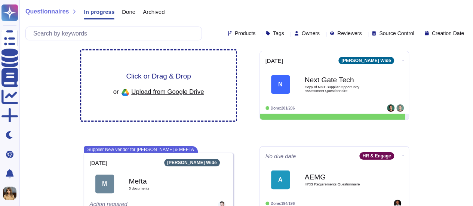
click at [174, 81] on div "Click or Drag & Drop or Upload from Google Drive" at bounding box center [158, 86] width 91 height 26
click at [167, 92] on span "Upload from Google Drive" at bounding box center [167, 91] width 73 height 7
click at [187, 88] on span "Upload from Google Drive" at bounding box center [167, 91] width 73 height 7
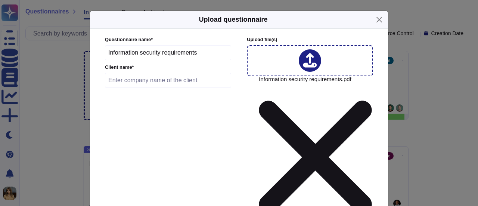
click at [167, 80] on input "text" at bounding box center [168, 80] width 126 height 15
click at [158, 83] on input "text" at bounding box center [168, 80] width 126 height 15
type input "c"
type input "CCHBC"
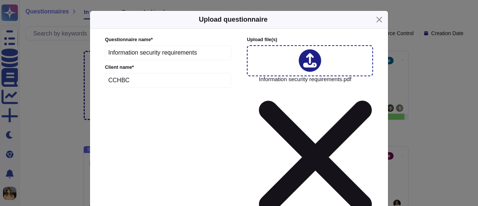
type input "2025-10-03"
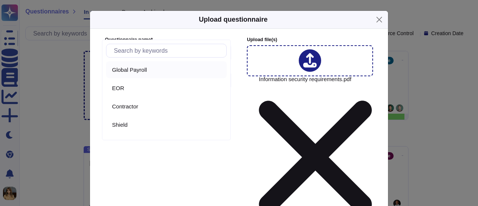
click at [147, 69] on span "Global Payroll" at bounding box center [129, 70] width 35 height 7
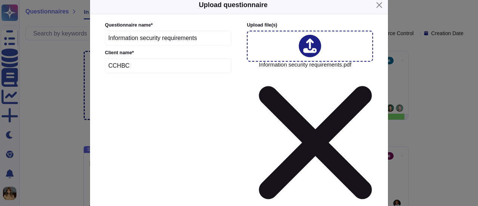
scroll to position [37, 0]
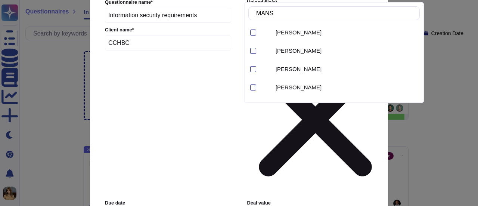
type input "M"
click at [309, 170] on div "Questionnaire name * Information security requirements Client name * CCHBC Uplo…" at bounding box center [239, 152] width 283 height 322
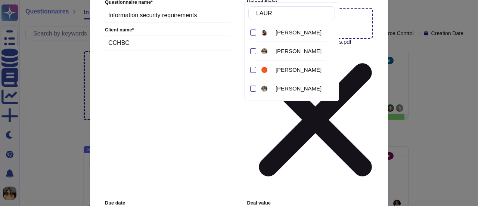
type input "LAURA"
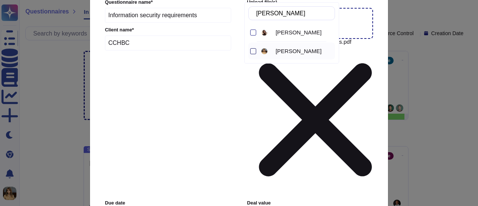
click at [251, 51] on div at bounding box center [253, 51] width 6 height 6
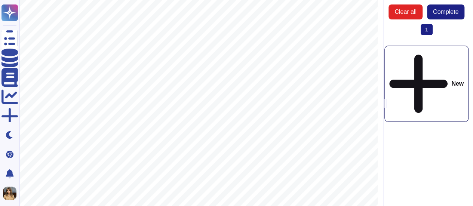
click at [170, 47] on span "Information security requirements" at bounding box center [198, 46] width 95 height 6
click at [83, 71] on span "CCH Users should authenticate with CCH credentials SSO to be utilized (CCH has …" at bounding box center [193, 70] width 220 height 6
click at [426, 48] on div "New" at bounding box center [426, 84] width 84 height 76
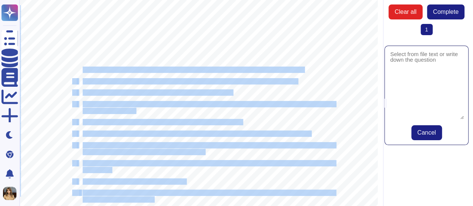
drag, startPoint x: 84, startPoint y: 70, endPoint x: 317, endPoint y: 74, distance: 233.2
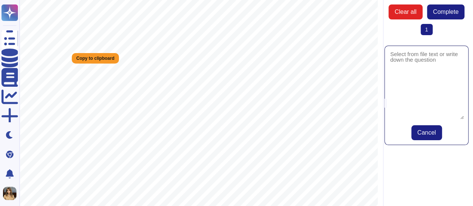
drag, startPoint x: 437, startPoint y: 59, endPoint x: 437, endPoint y: 63, distance: 4.1
click at [437, 63] on textarea at bounding box center [426, 84] width 74 height 69
paste textarea "1. CCH Users should authenticate with CCH credentials SSO to be utilized (CCH h…"
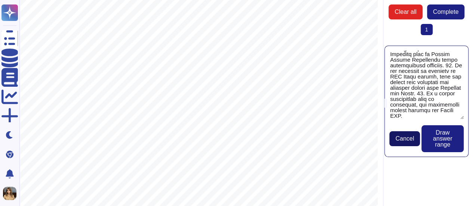
type textarea "1. CCH Users should authenticate with CCH credentials SSO to be utilized (CCH h…"
click at [412, 140] on span "Cancel" at bounding box center [404, 139] width 19 height 6
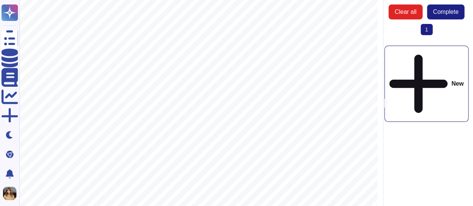
scroll to position [0, 0]
click at [453, 18] on button "Complete" at bounding box center [445, 11] width 37 height 15
click at [167, 72] on span "CCH Users should authenticate with CCH credentials SSO to be utilized (CCH has …" at bounding box center [193, 70] width 220 height 6
click at [454, 12] on span "Complete" at bounding box center [445, 12] width 25 height 6
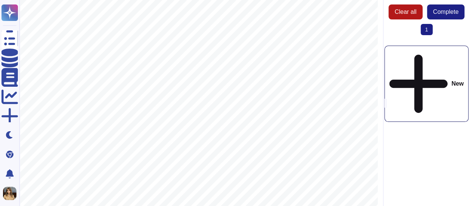
click at [417, 12] on button "Clear all" at bounding box center [405, 11] width 34 height 15
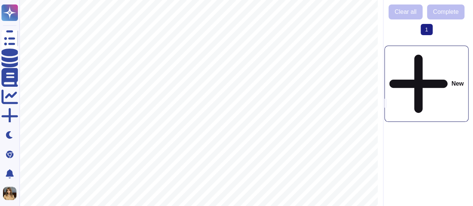
click at [457, 3] on div "Clear all Complete 1 (current) New" at bounding box center [425, 103] width 95 height 206
click at [427, 30] on span "1 (current)" at bounding box center [426, 29] width 12 height 11
click at [417, 56] on icon at bounding box center [418, 83] width 58 height 67
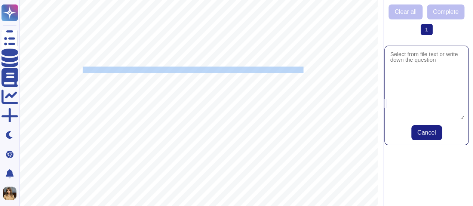
drag, startPoint x: 84, startPoint y: 70, endPoint x: 303, endPoint y: 71, distance: 219.0
click at [303, 71] on span "CCH Users should authenticate with CCH credentials SSO to be utilized (CCH has …" at bounding box center [193, 70] width 220 height 6
click at [413, 70] on textarea at bounding box center [426, 84] width 74 height 69
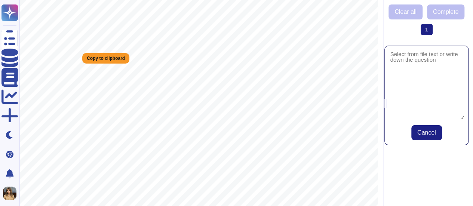
paste textarea "CCH Users should authenticate with CCH credentials SSO to be utilized (CCH has …"
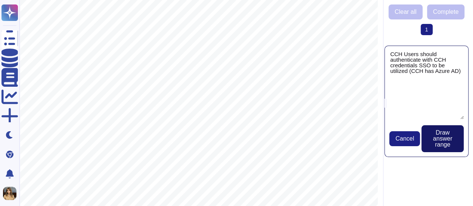
type textarea "CCH Users should authenticate with CCH credentials SSO to be utilized (CCH has …"
click at [442, 135] on span "Draw answer range" at bounding box center [442, 139] width 30 height 18
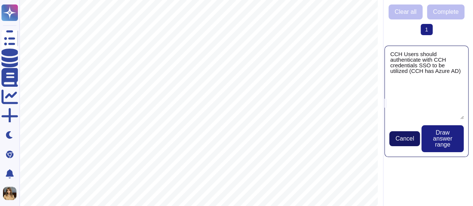
click at [408, 139] on span "Cancel" at bounding box center [404, 139] width 19 height 6
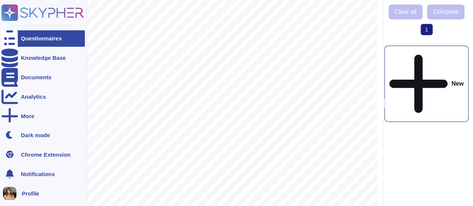
click at [59, 40] on div "Questionnaires" at bounding box center [41, 39] width 41 height 6
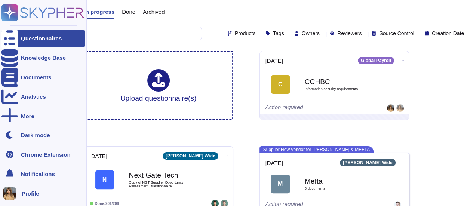
click at [65, 4] on div "Questionnaires Knowledge Base Documents Analytics More Dark mode Chrome Extensi…" at bounding box center [43, 103] width 87 height 206
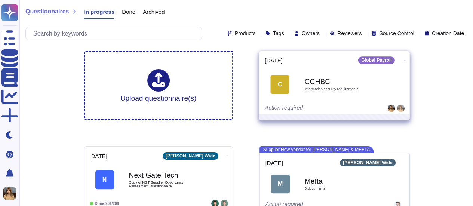
click at [403, 59] on icon at bounding box center [403, 60] width 1 height 2
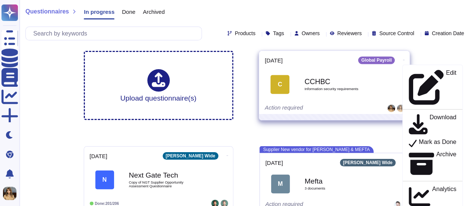
click at [391, 71] on span "C CCHBC Information security requirements" at bounding box center [334, 84] width 139 height 30
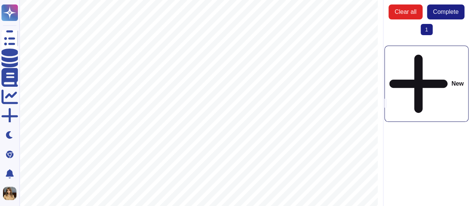
scroll to position [257, 0]
click at [194, 151] on span "If a mobile application will be developed, the application should include the I…" at bounding box center [187, 154] width 209 height 6
click at [451, 11] on span "Complete" at bounding box center [445, 12] width 25 height 6
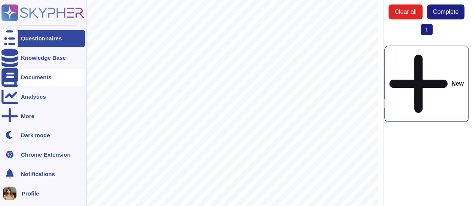
click at [34, 78] on div "Documents" at bounding box center [36, 77] width 31 height 6
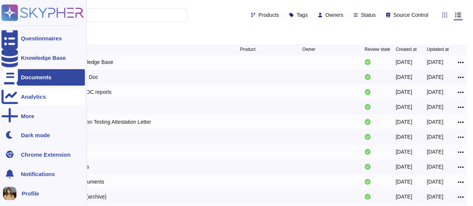
click at [36, 99] on div "Analytics" at bounding box center [33, 97] width 25 height 6
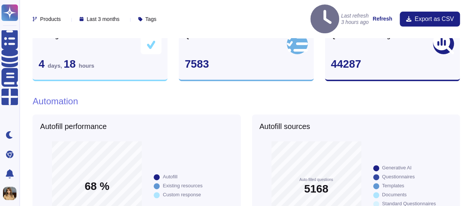
scroll to position [149, 0]
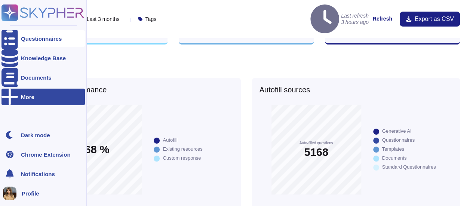
click at [47, 32] on div "Questionnaires" at bounding box center [42, 38] width 83 height 16
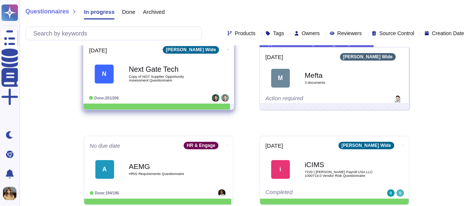
scroll to position [149, 0]
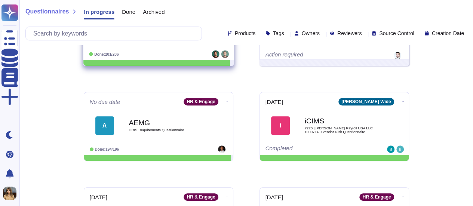
click at [191, 132] on div "AEMG HRIS Requirements Questionnaire" at bounding box center [166, 126] width 75 height 30
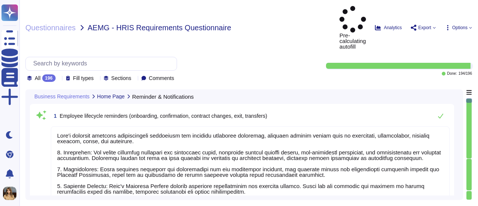
type textarea "Deel's platform provides comprehensive automation for employee lifecycle remind…"
type textarea "Deel offers automated notifications for personal events such as birthdays and w…"
type textarea "Deel primarily uses email, in-app, and Slack notifications. Email notifications…"
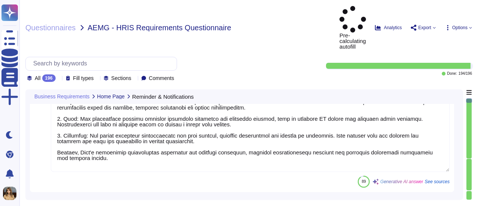
type textarea "Deel's onboarding workflow includes several key features to facilitate email no…"
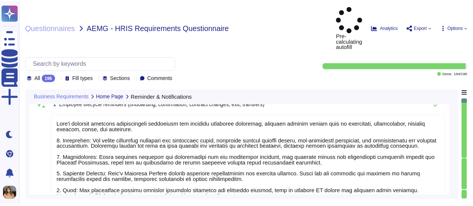
scroll to position [0, 0]
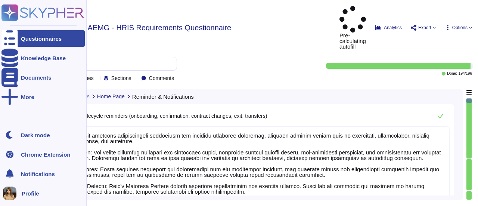
click at [34, 36] on div "Questionnaires" at bounding box center [41, 39] width 41 height 6
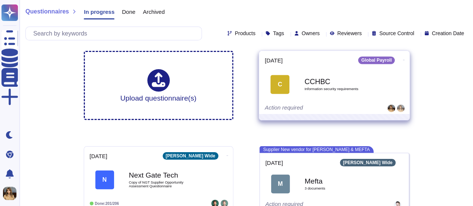
click at [306, 83] on b "CCHBC" at bounding box center [341, 81] width 75 height 7
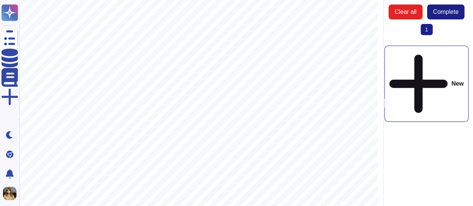
click at [426, 31] on span "1 (current)" at bounding box center [426, 29] width 12 height 11
click at [412, 15] on span "Clear all" at bounding box center [405, 12] width 22 height 6
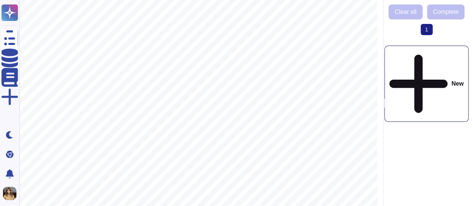
drag, startPoint x: 186, startPoint y: 77, endPoint x: 165, endPoint y: 77, distance: 20.9
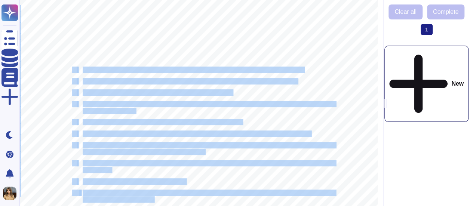
drag, startPoint x: 306, startPoint y: 69, endPoint x: 73, endPoint y: 68, distance: 233.6
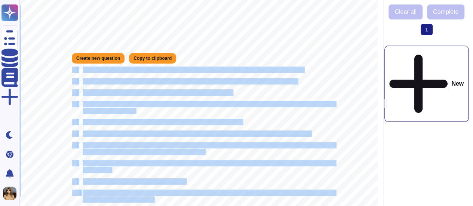
drag, startPoint x: 73, startPoint y: 68, endPoint x: 83, endPoint y: 51, distance: 20.1
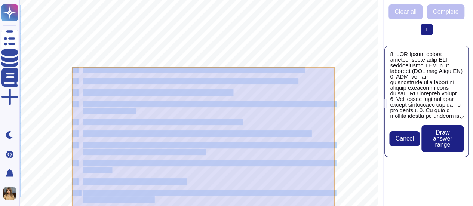
type textarea "1. CCH Users should authenticate with CCH credentials SSO to be utilized (CCH h…"
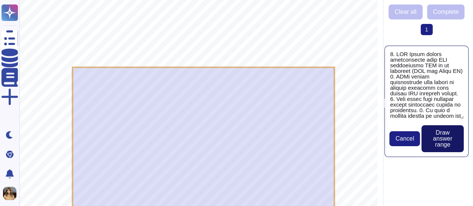
click at [433, 138] on span "Draw answer range" at bounding box center [442, 139] width 30 height 18
click at [439, 142] on span "Draw answer range" at bounding box center [442, 139] width 30 height 18
click at [446, 139] on span "Draw answer range" at bounding box center [442, 139] width 30 height 18
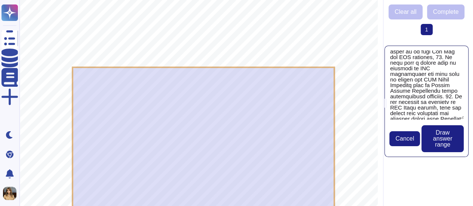
scroll to position [555, 0]
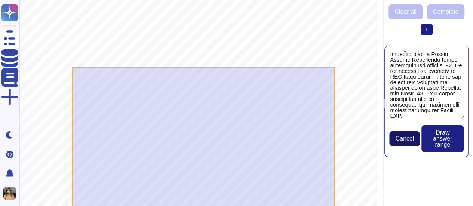
click at [405, 137] on span "Cancel" at bounding box center [404, 139] width 19 height 6
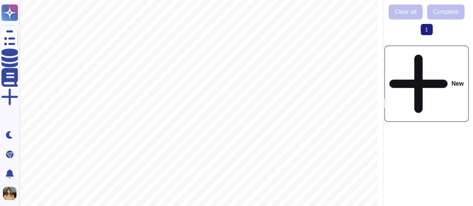
click at [141, 71] on span "CCH Users should authenticate with CCH credentials SSO to be utilized (CCH has …" at bounding box center [193, 70] width 220 height 6
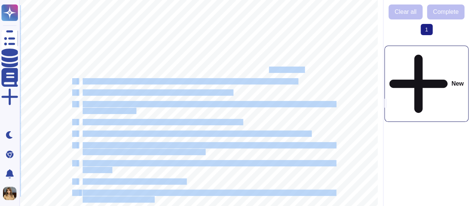
drag, startPoint x: 81, startPoint y: 68, endPoint x: 270, endPoint y: 72, distance: 188.4
click at [270, 72] on span "CCH Users should authenticate with CCH credentials SSO to be utilized (CCH has …" at bounding box center [193, 70] width 220 height 6
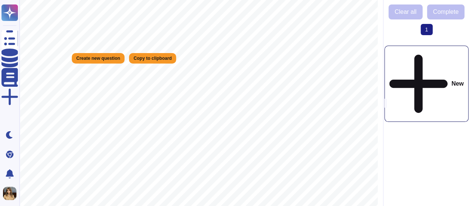
click at [402, 110] on div "Clear all Complete 1 (current) New" at bounding box center [425, 103] width 95 height 206
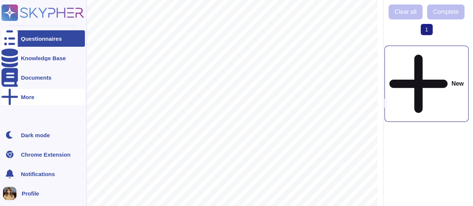
click at [37, 96] on div "More" at bounding box center [42, 97] width 83 height 16
click at [121, 144] on span "Help Center" at bounding box center [112, 141] width 30 height 6
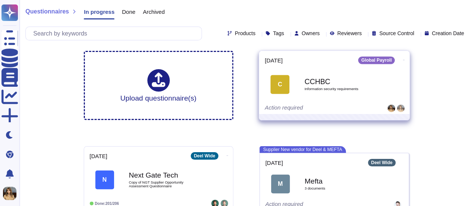
click at [285, 81] on div "C" at bounding box center [279, 84] width 19 height 19
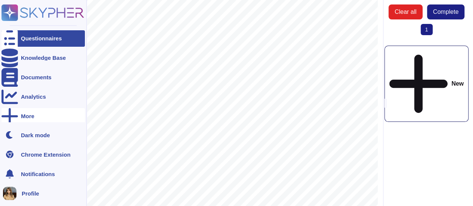
click at [13, 118] on div at bounding box center [9, 116] width 16 height 16
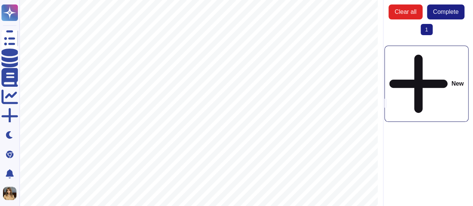
click at [419, 58] on div "New" at bounding box center [426, 84] width 84 height 76
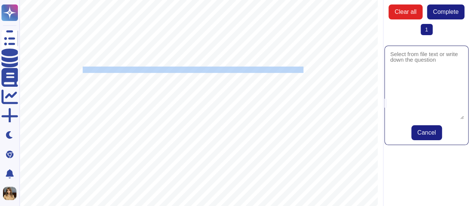
drag, startPoint x: 83, startPoint y: 68, endPoint x: 303, endPoint y: 70, distance: 219.4
click at [303, 70] on span "CCH Users should authenticate with CCH credentials SSO to be utilized (CCH has …" at bounding box center [193, 70] width 220 height 6
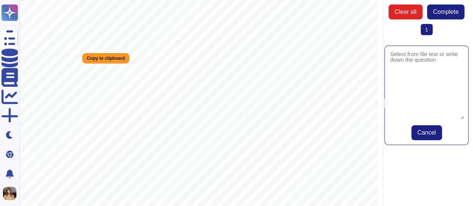
click at [436, 76] on textarea at bounding box center [426, 84] width 74 height 69
paste textarea "CCH Users should authenticate with CCH credentials SSO to be utilized (CCH has …"
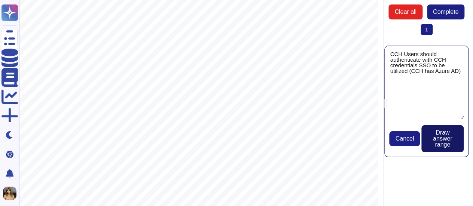
type textarea "CCH Users should authenticate with CCH credentials SSO to be utilized (CCH has …"
click at [451, 143] on span "Draw answer range" at bounding box center [442, 139] width 30 height 18
click at [442, 133] on span "Draw answer range" at bounding box center [442, 139] width 30 height 18
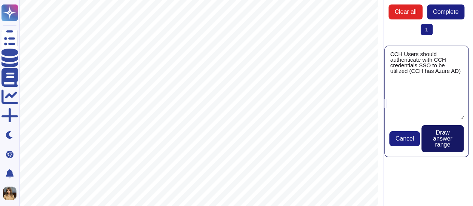
click at [445, 141] on span "Draw answer range" at bounding box center [442, 139] width 30 height 18
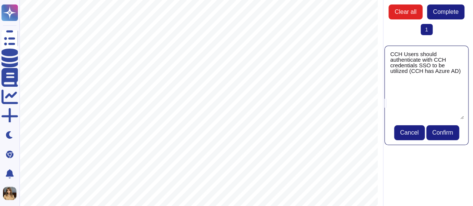
click at [462, 71] on textarea "CCH Users should authenticate with CCH credentials SSO to be utilized (CCH has …" at bounding box center [426, 84] width 74 height 69
click at [449, 134] on span "Confirm" at bounding box center [442, 133] width 21 height 6
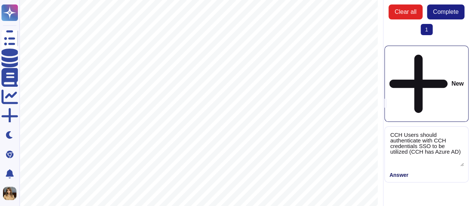
click at [449, 134] on div "Clear all Complete 1 (current) New CCH Users should authenticate with CCH crede…" at bounding box center [425, 103] width 95 height 206
type textarea "CCH Users should authenticate with CCH credentials SSO to be utilized (CCH has …"
click at [437, 143] on div "Clear all Complete 1 (current) New CCH Users should authenticate with CCH crede…" at bounding box center [425, 103] width 95 height 206
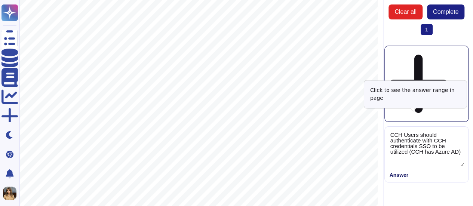
click at [411, 175] on icon at bounding box center [411, 175] width 0 height 0
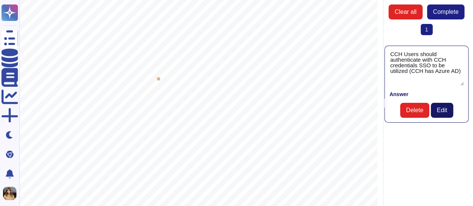
click at [447, 108] on button "Edit" at bounding box center [442, 110] width 22 height 15
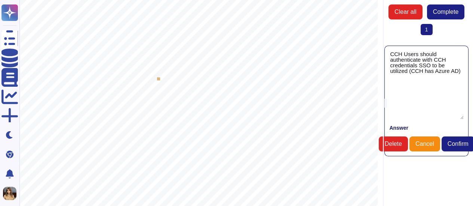
click at [455, 146] on span "Confirm" at bounding box center [457, 144] width 21 height 6
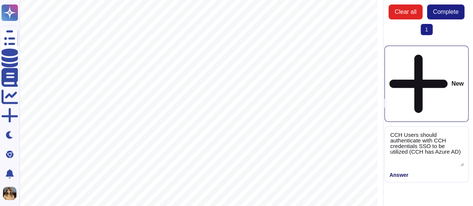
click at [463, 126] on div "CCH Users should authenticate with CCH credentials SSO to be utilized (CCH has …" at bounding box center [426, 154] width 84 height 56
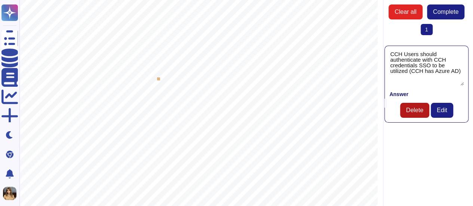
click at [418, 110] on span "Delete" at bounding box center [414, 110] width 17 height 6
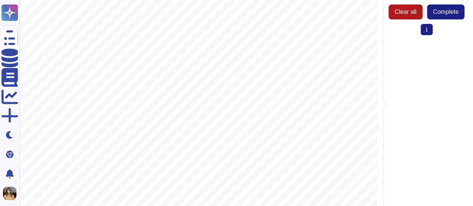
click at [412, 10] on span "Clear all" at bounding box center [405, 12] width 22 height 6
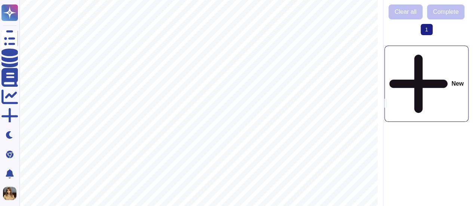
click at [429, 30] on span "1 (current)" at bounding box center [426, 29] width 12 height 11
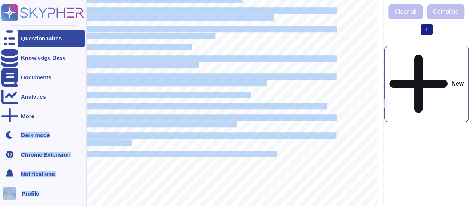
drag, startPoint x: 277, startPoint y: 153, endPoint x: 0, endPoint y: 139, distance: 277.6
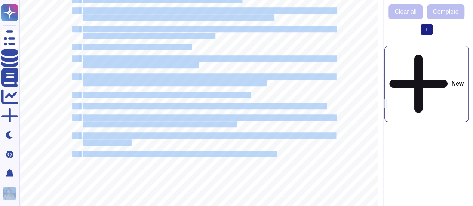
click at [273, 138] on span "If the solution is deployed in CCH Azure tenant, then the vendor must remediate…" at bounding box center [209, 136] width 252 height 6
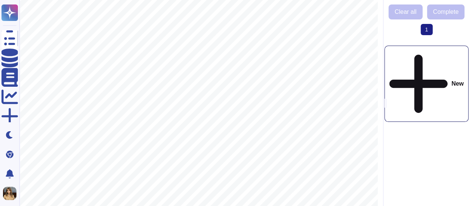
drag, startPoint x: 285, startPoint y: 149, endPoint x: 248, endPoint y: 142, distance: 37.7
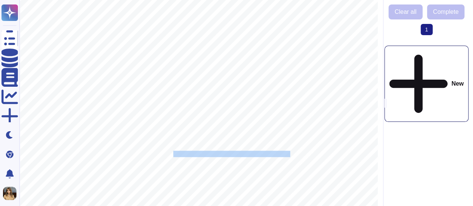
drag, startPoint x: 289, startPoint y: 154, endPoint x: 173, endPoint y: 155, distance: 115.9
click at [173, 155] on span "If a mobile application will be developed, the application should include the I…" at bounding box center [187, 154] width 209 height 6
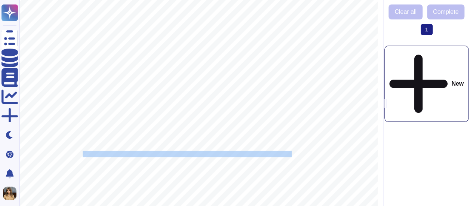
drag, startPoint x: 300, startPoint y: 155, endPoint x: 83, endPoint y: 155, distance: 217.9
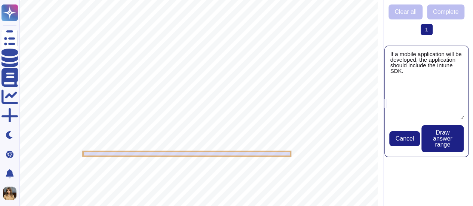
type textarea "If a mobile application will be developed, the application should include the I…"
click at [447, 140] on span "Draw answer range" at bounding box center [442, 139] width 30 height 18
click at [413, 80] on textarea "If a mobile application will be developed, the application should include the I…" at bounding box center [426, 84] width 74 height 69
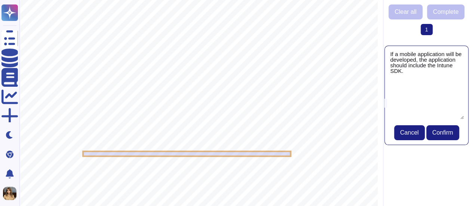
drag, startPoint x: 135, startPoint y: 144, endPoint x: 92, endPoint y: 136, distance: 44.4
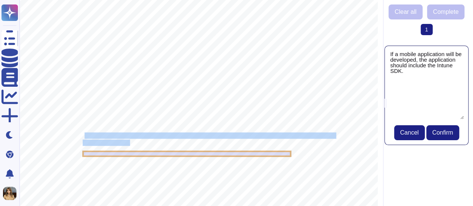
drag, startPoint x: 84, startPoint y: 135, endPoint x: 129, endPoint y: 142, distance: 46.3
click at [130, 142] on span "Defender for Cloud." at bounding box center [106, 143] width 47 height 6
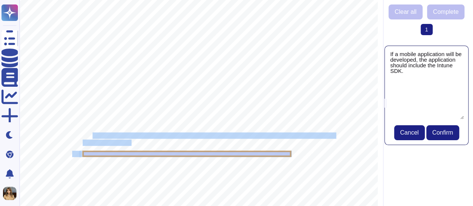
drag, startPoint x: 130, startPoint y: 142, endPoint x: 92, endPoint y: 134, distance: 39.3
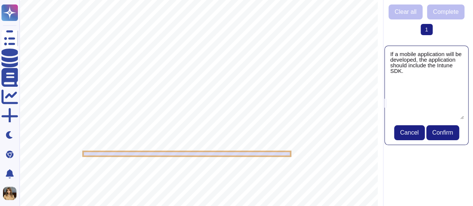
click at [84, 133] on span "If the solution is deployed in CCH Azure tenant, then the vendor must remediate…" at bounding box center [209, 136] width 252 height 6
click at [439, 130] on span "Confirm" at bounding box center [442, 133] width 21 height 6
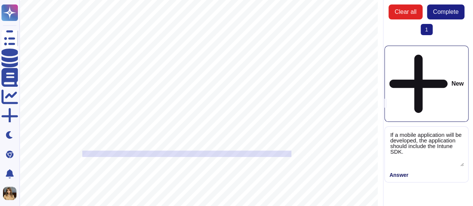
type textarea "If a mobile application will be developed, the application should include the I…"
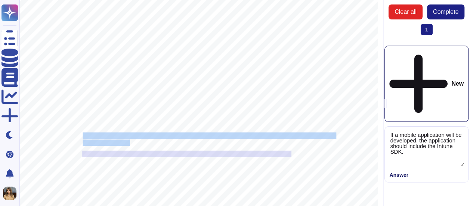
drag, startPoint x: 83, startPoint y: 136, endPoint x: 129, endPoint y: 143, distance: 46.9
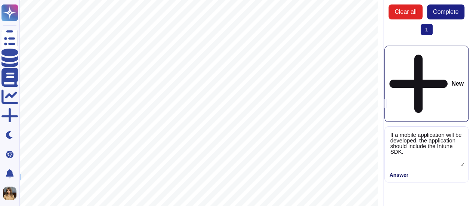
scroll to position [0, 0]
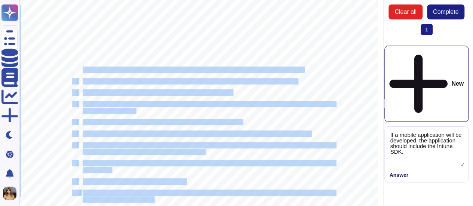
drag, startPoint x: 83, startPoint y: 70, endPoint x: 283, endPoint y: 55, distance: 200.9
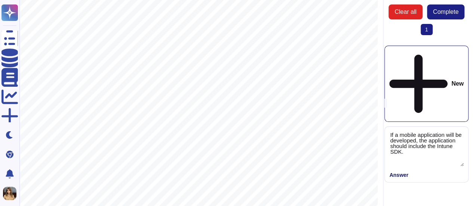
drag, startPoint x: 262, startPoint y: 47, endPoint x: 146, endPoint y: 47, distance: 115.9
drag, startPoint x: 147, startPoint y: 43, endPoint x: 200, endPoint y: 56, distance: 55.0
drag, startPoint x: 151, startPoint y: 45, endPoint x: 245, endPoint y: 48, distance: 93.9
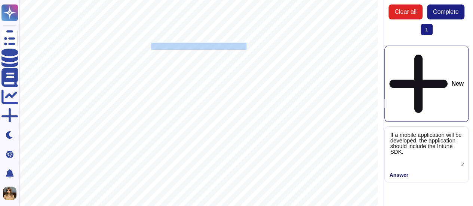
click at [245, 48] on span "Information security requirements" at bounding box center [198, 46] width 95 height 6
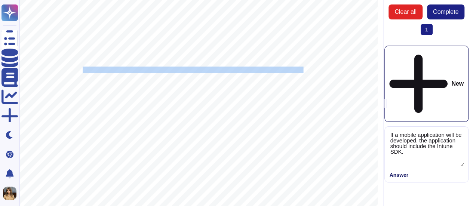
drag, startPoint x: 84, startPoint y: 69, endPoint x: 303, endPoint y: 70, distance: 219.0
click at [303, 70] on span "CCH Users should authenticate with CCH credentials SSO to be utilized (CCH has …" at bounding box center [193, 70] width 220 height 6
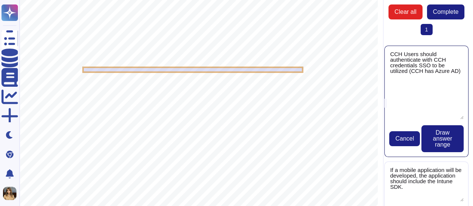
type textarea "CCH Users should authenticate with CCH credentials SSO to be utilized (CCH has …"
click at [437, 141] on span "Draw answer range" at bounding box center [442, 139] width 30 height 18
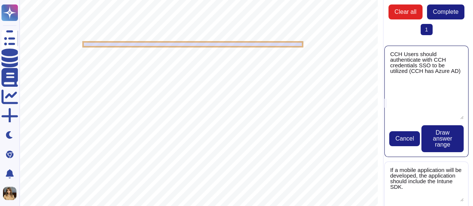
scroll to position [37, 0]
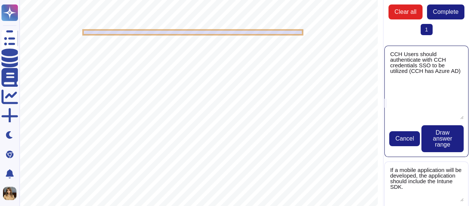
click at [89, 49] on div "Information security requirements 1. CCH Users should authenticate with CCH cre…" at bounding box center [198, 194] width 358 height 463
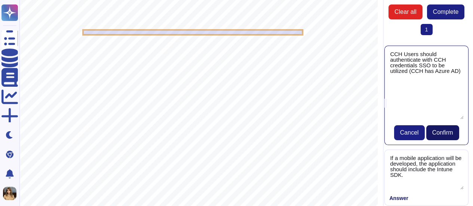
click at [439, 133] on span "Confirm" at bounding box center [442, 133] width 21 height 6
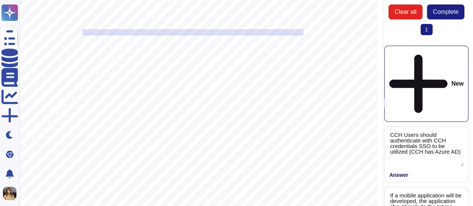
type textarea "CCH Users should authenticate with CCH credentials SSO to be utilized (CCH has …"
click at [91, 44] on span "APIs should authenticate with tokens or service accounts that follow CCH passwo…" at bounding box center [190, 44] width 214 height 6
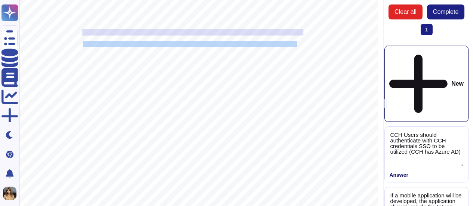
drag, startPoint x: 83, startPoint y: 43, endPoint x: 297, endPoint y: 44, distance: 213.8
click at [297, 44] on span "APIs should authenticate with tokens or service accounts that follow CCH passwo…" at bounding box center [190, 44] width 214 height 6
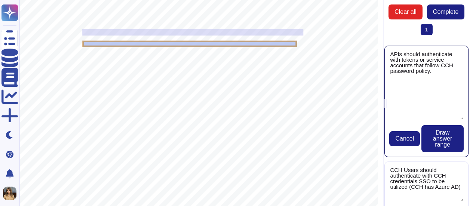
type textarea "APIs should authenticate with tokens or service accounts that follow CCH passwo…"
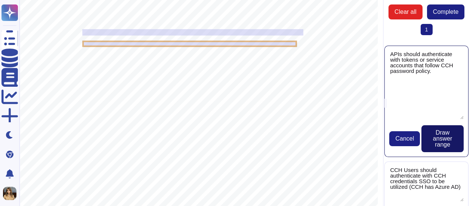
click at [442, 144] on span "Draw answer range" at bounding box center [442, 139] width 30 height 18
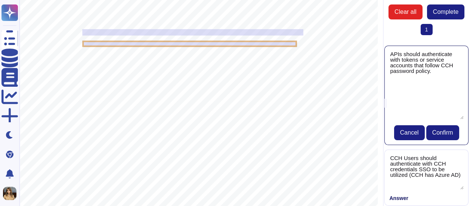
click at [85, 56] on div "Information security requirements 1. CCH Users should authenticate with CCH cre…" at bounding box center [200, 194] width 363 height 463
click at [449, 134] on span "Confirm" at bounding box center [442, 133] width 21 height 6
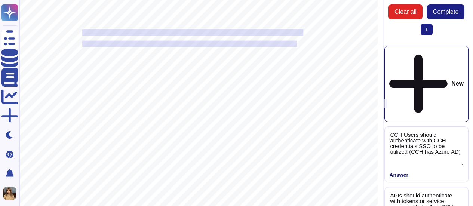
type textarea "APIs should authenticate with tokens or service accounts that follow CCH passwo…"
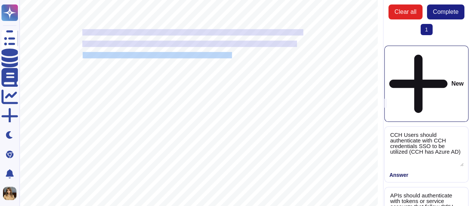
drag, startPoint x: 83, startPoint y: 55, endPoint x: 231, endPoint y: 57, distance: 148.7
click at [231, 57] on span "User roles with specific access privileges should be maintained." at bounding box center [157, 55] width 149 height 6
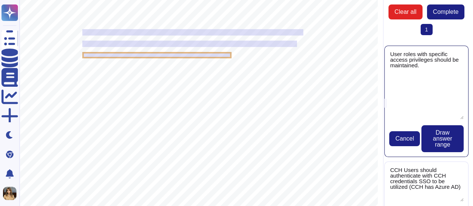
type textarea "User roles with specific access privileges should be maintained."
click at [443, 144] on span "Draw answer range" at bounding box center [442, 139] width 30 height 18
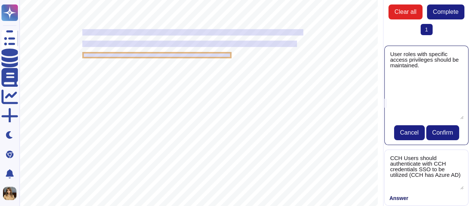
click at [201, 75] on div "Information security requirements 1. CCH Users should authenticate with CCH cre…" at bounding box center [200, 194] width 363 height 463
click at [442, 131] on span "Confirm" at bounding box center [442, 133] width 21 height 6
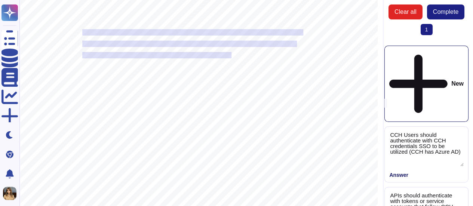
type textarea "User roles with specific access privileges should be maintained."
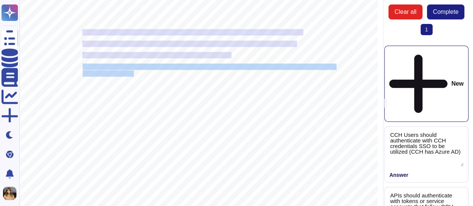
drag, startPoint x: 83, startPoint y: 67, endPoint x: 134, endPoint y: 72, distance: 51.5
click at [134, 72] on div "Information security requirements 1. CCH Users should authenticate with CCH cre…" at bounding box center [198, 194] width 358 height 463
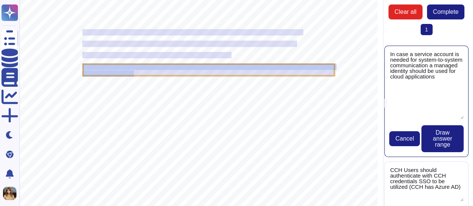
type textarea "In case a service account is needed for system-to-system communication a manage…"
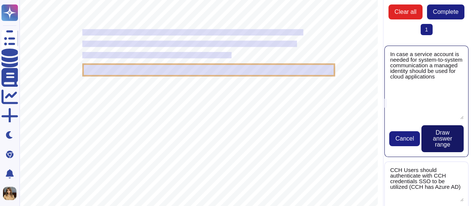
click at [438, 135] on span "Draw answer range" at bounding box center [442, 139] width 30 height 18
click at [278, 100] on div "Information security requirements 1. CCH Users should authenticate with CCH cre…" at bounding box center [200, 194] width 363 height 463
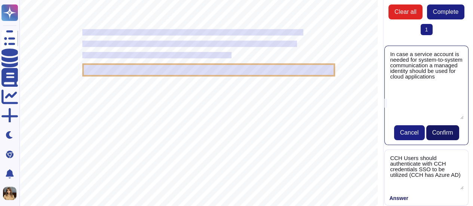
click at [434, 131] on span "Confirm" at bounding box center [442, 133] width 21 height 6
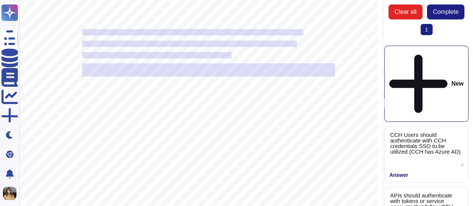
type textarea "In case a service account is needed for system-to-system communication a manage…"
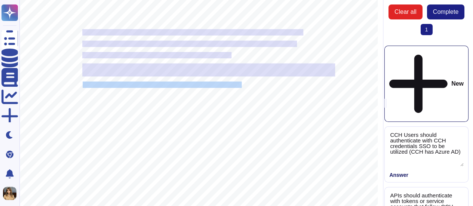
drag, startPoint x: 84, startPoint y: 84, endPoint x: 241, endPoint y: 86, distance: 157.0
click at [241, 86] on span "Encryption in both data at rest and data in transit should be in place." at bounding box center [162, 85] width 159 height 6
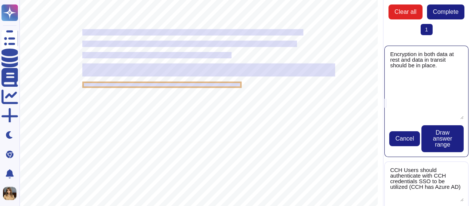
type textarea "Encryption in both data at rest and data in transit should be in place."
click at [354, 145] on div "Information security requirements 1. CCH Users should authenticate with CCH cre…" at bounding box center [198, 194] width 358 height 463
click at [440, 139] on span "Draw answer range" at bounding box center [442, 139] width 30 height 18
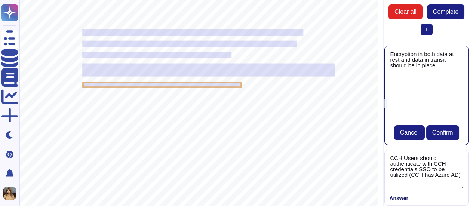
click at [352, 104] on div "Information security requirements 1. CCH Users should authenticate with CCH cre…" at bounding box center [200, 194] width 363 height 463
click at [453, 133] on button "Confirm" at bounding box center [442, 132] width 33 height 15
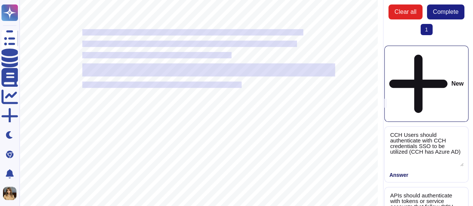
type textarea "Encryption in both data at rest and data in transit should be in place."
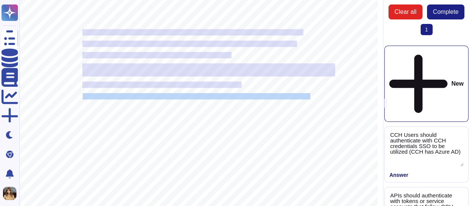
drag, startPoint x: 84, startPoint y: 96, endPoint x: 309, endPoint y: 96, distance: 225.7
click at [309, 96] on span "Any APIs with other systems should be protected through an encrypted communicat…" at bounding box center [196, 96] width 227 height 6
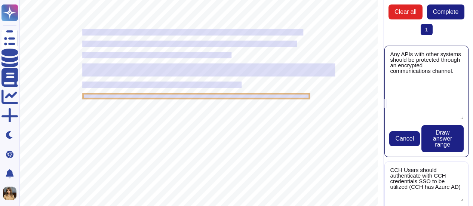
type textarea "Any APIs with other systems should be protected through an encrypted communicat…"
click at [439, 143] on span "Draw answer range" at bounding box center [442, 139] width 30 height 18
click at [326, 83] on div "Information security requirements 1. CCH Users should authenticate with CCH cre…" at bounding box center [200, 194] width 363 height 463
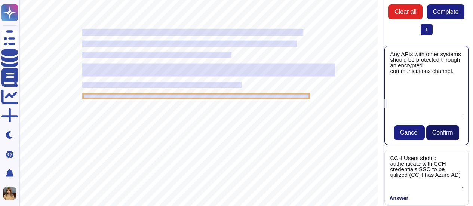
click at [448, 133] on span "Confirm" at bounding box center [442, 133] width 21 height 6
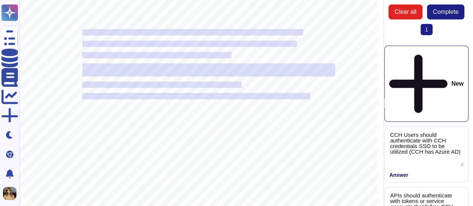
type textarea "Any APIs with other systems should be protected through an encrypted communicat…"
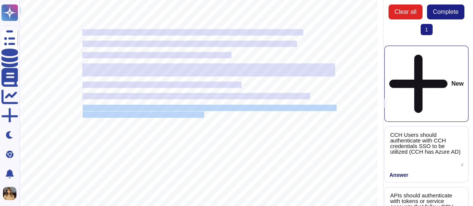
drag, startPoint x: 83, startPoint y: 108, endPoint x: 203, endPoint y: 114, distance: 120.5
click at [203, 114] on div "Information security requirements 1. CCH Users should authenticate with CCH cre…" at bounding box center [198, 194] width 358 height 463
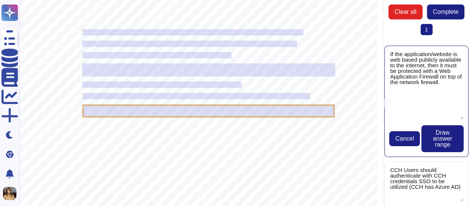
type textarea "If the application/website is web based publicly available to the internet, the…"
click at [439, 139] on span "Draw answer range" at bounding box center [442, 139] width 30 height 18
click at [366, 100] on div "Information security requirements 1. CCH Users should authenticate with CCH cre…" at bounding box center [200, 194] width 363 height 463
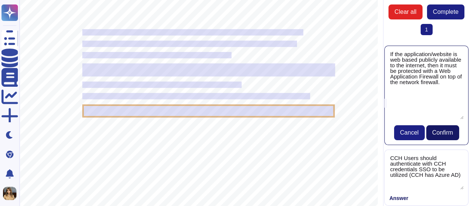
click at [438, 133] on span "Confirm" at bounding box center [442, 133] width 21 height 6
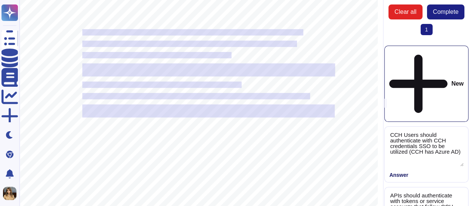
type textarea "If the application/website is web based publicly available to the internet, the…"
drag, startPoint x: 82, startPoint y: 127, endPoint x: 101, endPoint y: 129, distance: 19.2
click at [101, 129] on div "Information security requirements 1. CCH Users should authenticate with CCH cre…" at bounding box center [198, 194] width 358 height 463
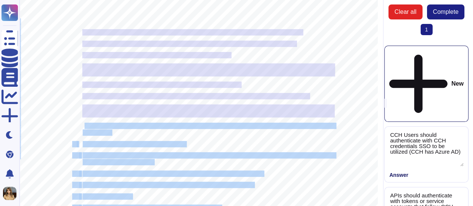
drag, startPoint x: 84, startPoint y: 124, endPoint x: 117, endPoint y: 134, distance: 34.8
click at [117, 134] on div "Information security requirements 1. CCH Users should authenticate with CCH cre…" at bounding box center [198, 194] width 358 height 463
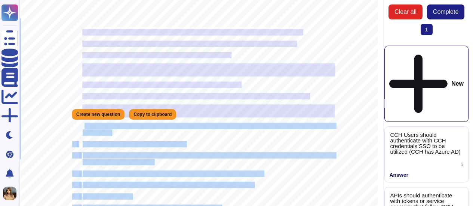
click at [90, 126] on span "If the application/website is web based publicly available to the internet, the…" at bounding box center [209, 126] width 252 height 6
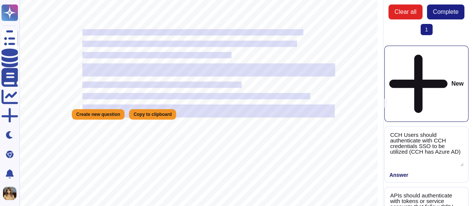
click at [83, 125] on span "If the application/website is web based publicly available to the internet, the…" at bounding box center [209, 126] width 252 height 6
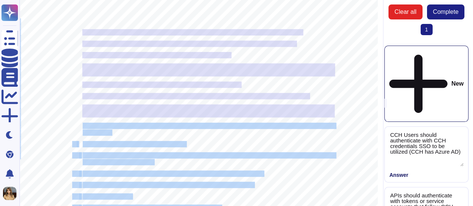
drag, startPoint x: 83, startPoint y: 125, endPoint x: 112, endPoint y: 132, distance: 30.4
click at [112, 132] on div "Information security requirements 1. CCH Users should authenticate with CCH cre…" at bounding box center [198, 194] width 358 height 463
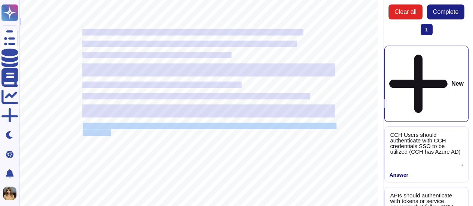
drag, startPoint x: 83, startPoint y: 126, endPoint x: 111, endPoint y: 132, distance: 28.7
click at [111, 132] on div "Information security requirements 1. CCH Users should authenticate with CCH cre…" at bounding box center [198, 194] width 358 height 463
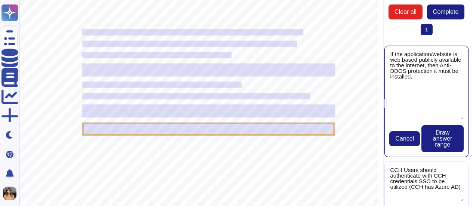
type textarea "If the application/website is web based publicly available to the internet, the…"
click at [447, 141] on span "Draw answer range" at bounding box center [442, 139] width 30 height 18
click at [364, 110] on div "Information security requirements 1. CCH Users should authenticate with CCH cre…" at bounding box center [200, 194] width 363 height 463
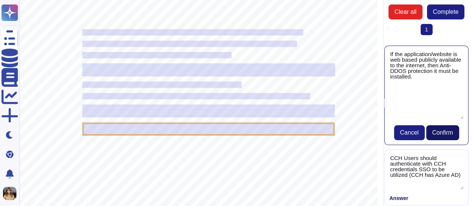
click at [445, 133] on span "Confirm" at bounding box center [442, 133] width 21 height 6
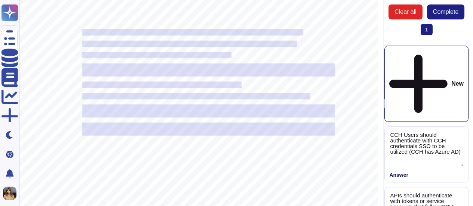
type textarea "If the application/website is web based publicly available to the internet, the…"
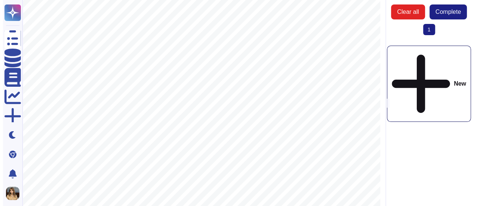
scroll to position [0, 0]
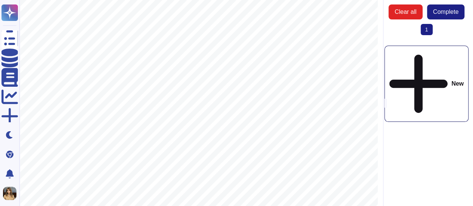
click at [457, 15] on span "Complete" at bounding box center [445, 12] width 25 height 6
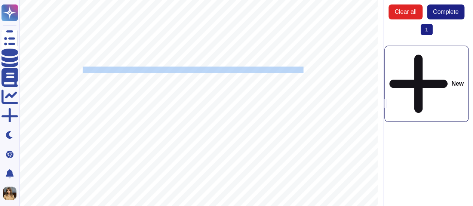
drag, startPoint x: 84, startPoint y: 70, endPoint x: 303, endPoint y: 71, distance: 218.6
click at [303, 71] on span "CCH Users should authenticate with CCH credentials SSO to be utilized (CCH has …" at bounding box center [193, 70] width 220 height 6
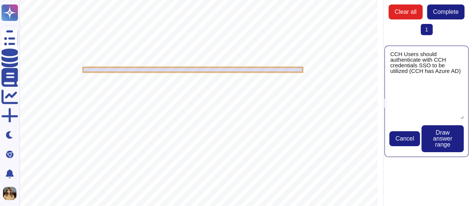
type textarea "CCH Users should authenticate with CCH credentials SSO to be utilized (CCH has …"
click at [449, 137] on span "Draw answer range" at bounding box center [442, 139] width 30 height 18
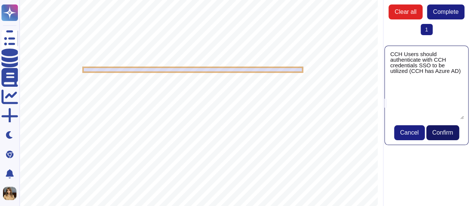
click at [435, 135] on span "Confirm" at bounding box center [442, 133] width 21 height 6
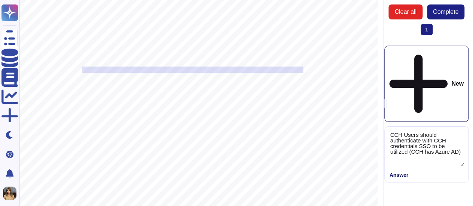
type textarea "CCH Users should authenticate with CCH credentials SSO to be utilized (CCH has …"
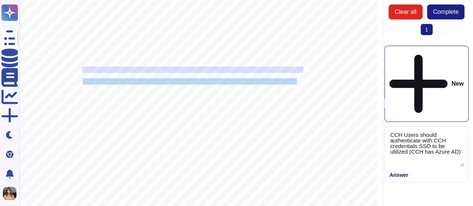
drag, startPoint x: 83, startPoint y: 81, endPoint x: 297, endPoint y: 82, distance: 213.8
click at [297, 82] on span "APIs should authenticate with tokens or service accounts that follow CCH passwo…" at bounding box center [190, 81] width 214 height 6
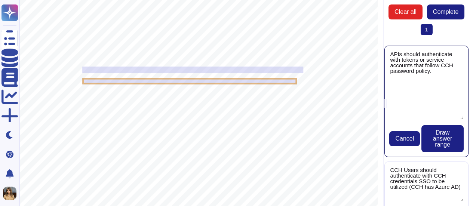
type textarea "APIs should authenticate with tokens or service accounts that follow CCH passwo…"
click at [435, 144] on span "Draw answer range" at bounding box center [442, 139] width 30 height 18
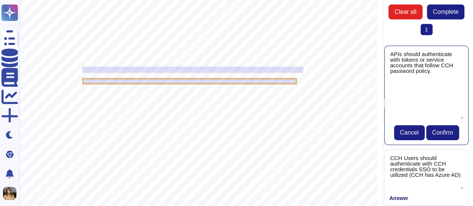
click at [449, 132] on span "Confirm" at bounding box center [442, 133] width 21 height 6
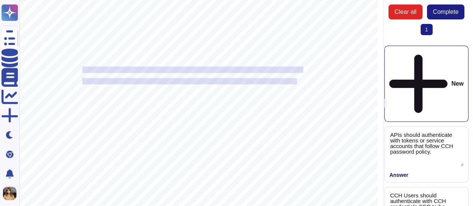
type textarea "APIs should authenticate with tokens or service accounts that follow CCH passwo…"
click at [444, 12] on span "Complete" at bounding box center [445, 12] width 25 height 6
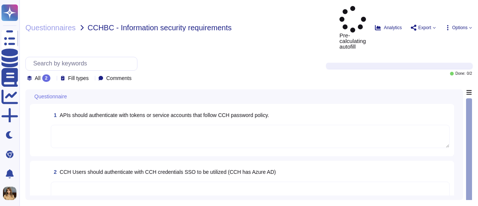
click at [437, 15] on div "Pre-calculating autofill Analytics Export Options" at bounding box center [406, 27] width 133 height 43
click at [431, 25] on span "Export" at bounding box center [423, 28] width 25 height 6
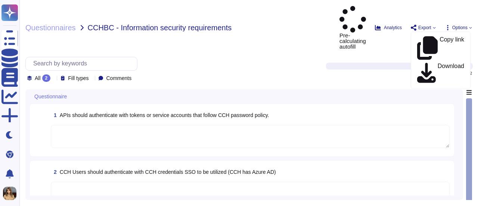
click at [284, 30] on div "Questionnaires CCHBC - Information security requirements Pre-calculating autofi…" at bounding box center [248, 103] width 459 height 206
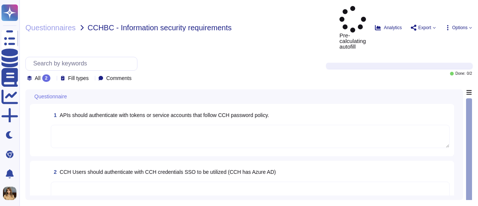
click at [465, 25] on span "Options" at bounding box center [460, 27] width 15 height 4
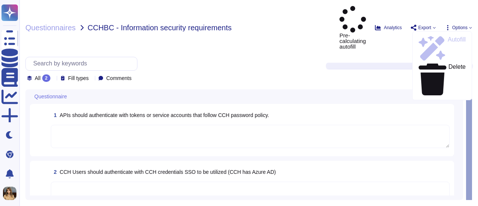
click at [274, 57] on div "All 2 Fill types Comments" at bounding box center [171, 69] width 292 height 25
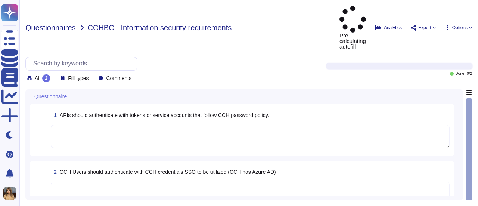
click at [49, 24] on span "Questionnaires" at bounding box center [50, 27] width 50 height 7
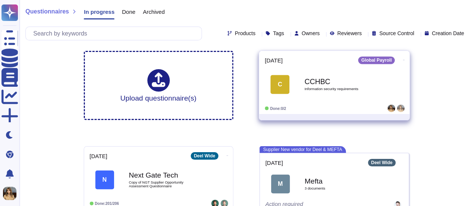
click at [333, 89] on span "Information security requirements" at bounding box center [341, 89] width 75 height 4
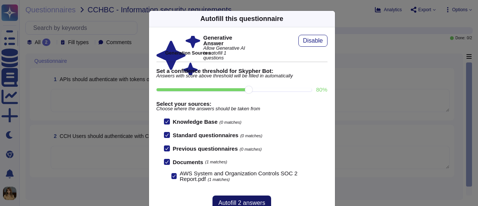
click at [240, 203] on span "Autofill 2 answers" at bounding box center [242, 203] width 47 height 6
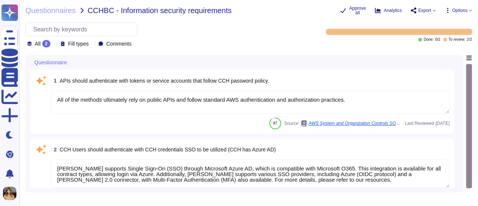
type textarea "All of the methods ultimately rely on public APIs and follow standard AWS authe…"
type textarea "Deel supports Single Sign-On (SSO) through Microsoft Azure AD, which is compati…"
click at [461, 13] on span "Options" at bounding box center [460, 10] width 15 height 4
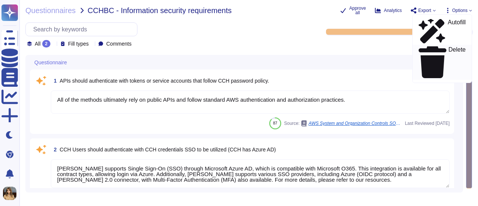
click at [449, 47] on p "Delete" at bounding box center [457, 62] width 17 height 31
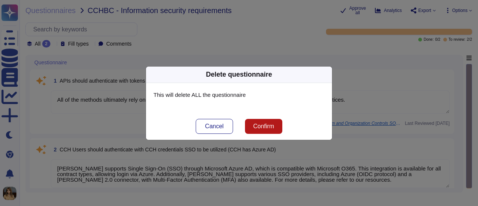
click at [259, 126] on span "Confirm" at bounding box center [263, 126] width 21 height 6
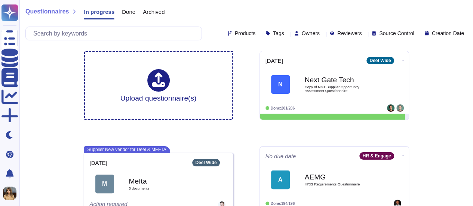
click at [404, 31] on span "Source Control" at bounding box center [396, 33] width 35 height 5
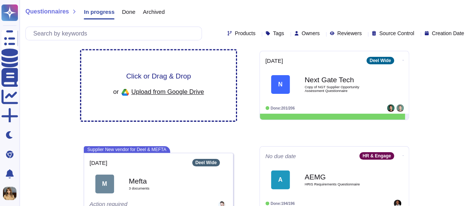
click at [158, 88] on span "Upload from Google Drive" at bounding box center [167, 91] width 73 height 7
click at [166, 88] on span "Upload from Google Drive" at bounding box center [167, 91] width 73 height 7
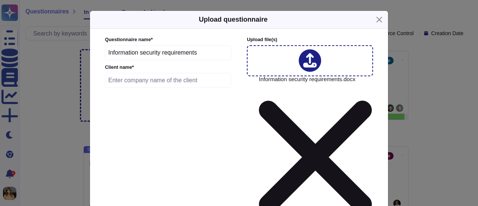
click at [142, 78] on input "text" at bounding box center [168, 80] width 126 height 15
type input "CCHBC"
type input "2025-10-03"
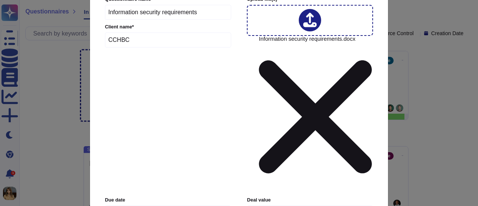
scroll to position [40, 0]
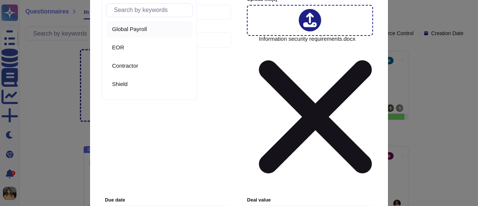
click at [133, 26] on span "Global Payroll" at bounding box center [129, 29] width 35 height 7
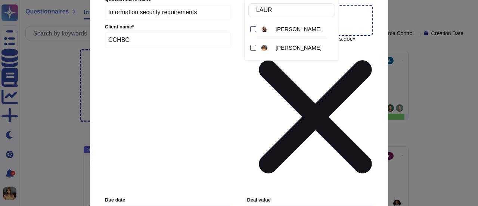
type input "LAURA"
click at [281, 49] on span "Laura Nunez" at bounding box center [299, 47] width 46 height 7
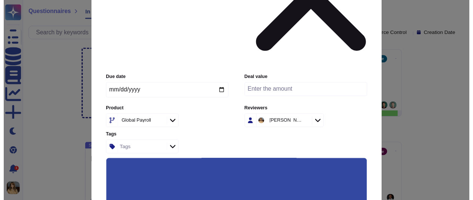
scroll to position [172, 0]
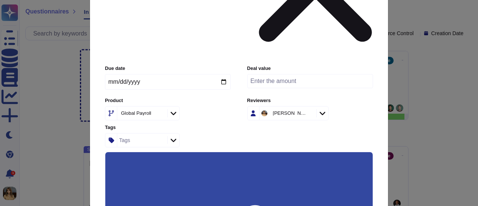
click at [0, 0] on input "Force auto-attach documents" at bounding box center [0, 0] width 0 height 0
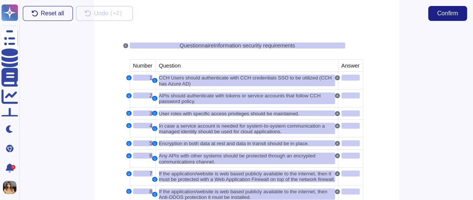
click at [410, 97] on div at bounding box center [413, 113] width 120 height 173
click at [426, 82] on div at bounding box center [413, 113] width 120 height 173
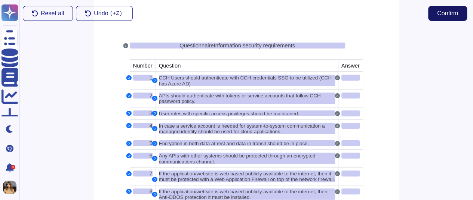
click at [444, 16] on span "Confirm" at bounding box center [447, 13] width 21 height 6
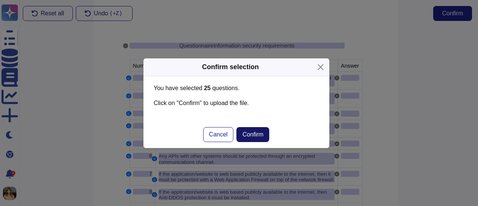
click at [255, 134] on span "Confirm" at bounding box center [253, 135] width 21 height 6
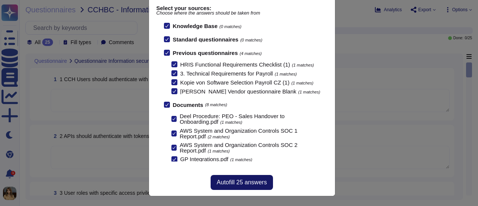
click at [249, 177] on button "Autofill 25 answers" at bounding box center [242, 182] width 62 height 15
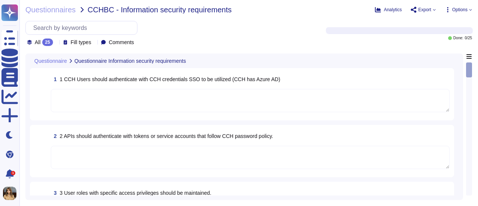
type textarea "Deel supports Single Sign-On (SSO) through Microsoft Azure AD, which is compati…"
type textarea "All of the methods ultimately rely on public APIs and follow standard AWS authe…"
type textarea "Deel has defined various user roles according to the positions and activities w…"
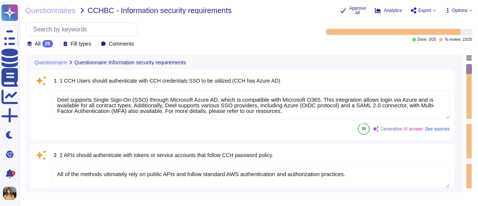
scroll to position [0, 0]
type textarea "Generic accounts are not acceptable, as they prevent accountability for actions…"
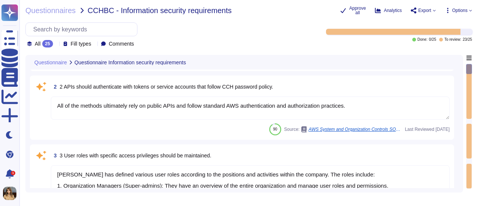
scroll to position [112, 0]
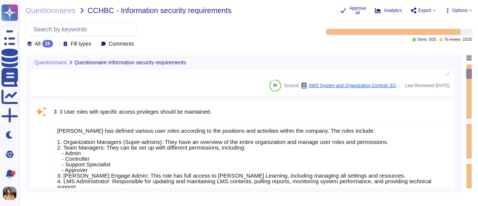
type textarea "Data at rest is encrypted using AES-256, while data in transit is encrypted usi…"
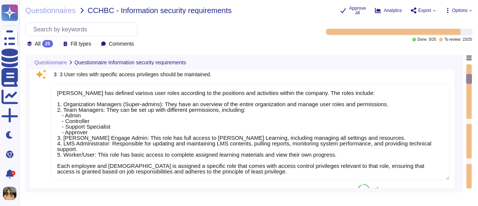
type textarea "Deel ensures that all API traffic is encrypted using HTTPS with TLS 1.2, safegu…"
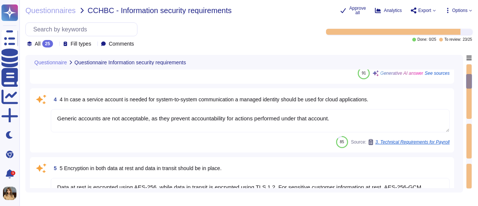
type textarea "The company has enabled a web application firewall as part of its network secur…"
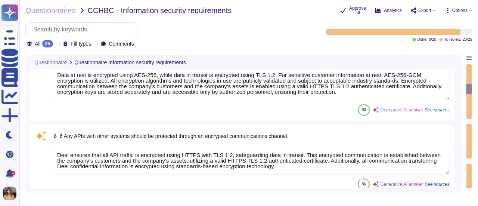
type textarea "Deel employs a comprehensive approach to protect against DDoS attacks, utilizin…"
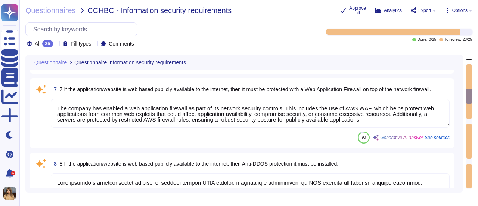
type textarea "We utilize HTTPS with TLS 1.2 encryption for all communications between our cus…"
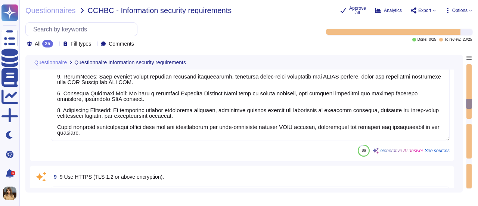
type textarea "The OBM sends the first message using the template in the resources section."
type textarea "AWS has established an information security framework."
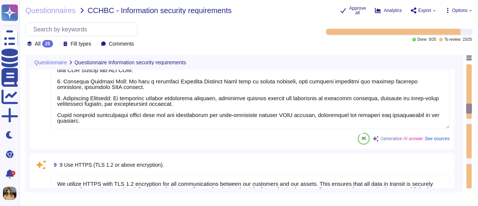
type textarea "Our company utilizes a comprehensive backup strategy that includes daily increm…"
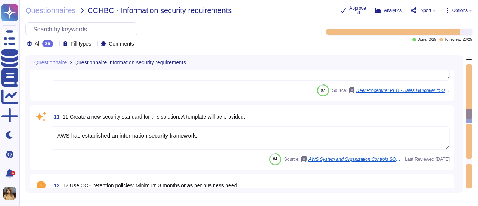
type textarea "Deel employs static code analysis as part of its security measures. The source …"
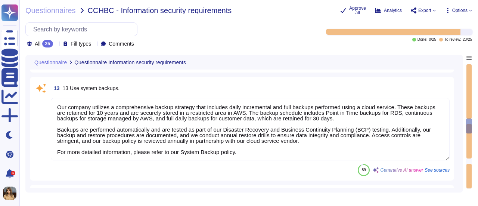
type textarea "Our audit log retention policy ensures that all audit logs are retained for a t…"
type textarea "Deel conducts an external web application penetration test annually by a truste…"
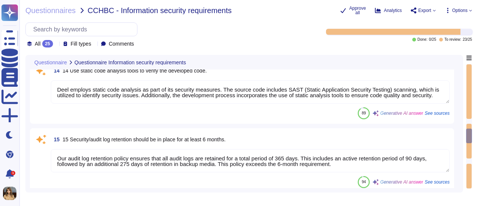
type textarea "Yes"
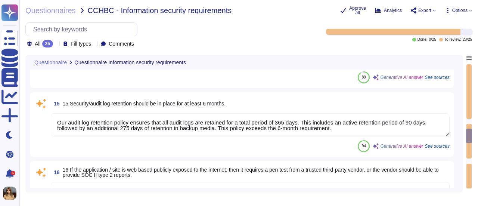
type textarea "We use Coralogix as our SIEM solution to track audit logs and analytics. All lo…"
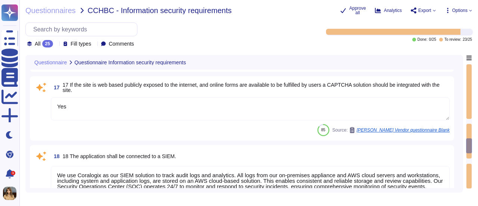
type textarea "All files uploaded to the CCH system are scanned with an anti-virus/malware sol…"
type textarea "Overview: Azure AD SSO integrations one pager Strategic Integrations"
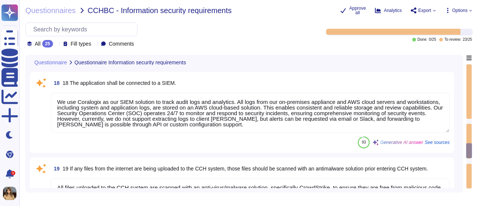
type textarea "AWS uses Amazon Linux"
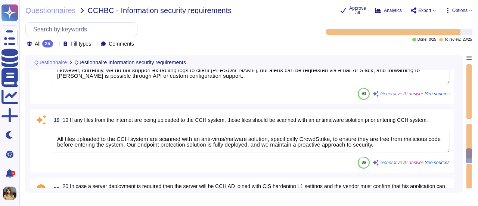
type textarea "Amazon Elastic Kubernetes Service (EKS) (both Fargate and EC2 launch types) Ama…"
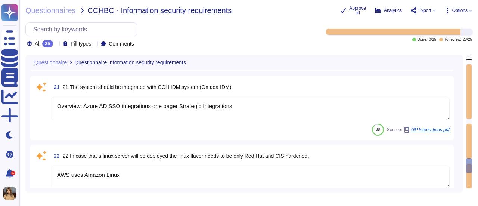
type textarea "These can be applicable for:"
type textarea "Yes, Deel provides comprehensive support for its mobile app, including in-app s…"
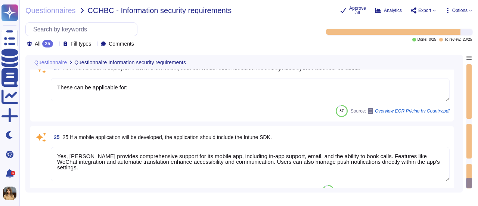
scroll to position [1768, 0]
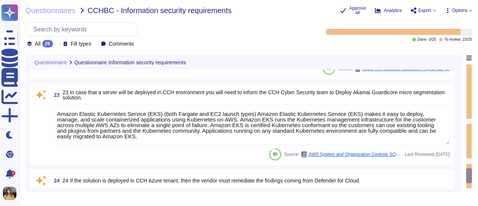
type textarea "Overview: Azure AD SSO integrations one pager Strategic Integrations"
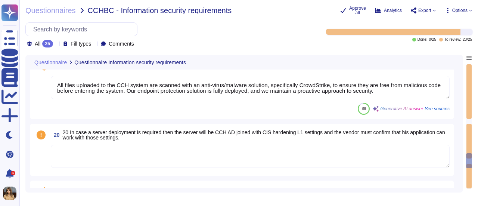
type textarea "Yes"
type textarea "We use Coralogix as our SIEM solution to track audit logs and analytics. All lo…"
type textarea "All files uploaded to the CCH system are scanned with an anti-virus/malware sol…"
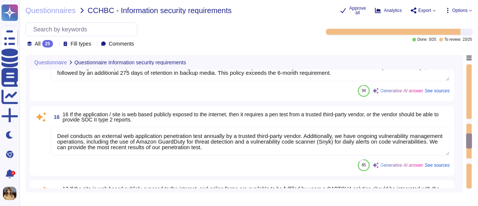
type textarea "Our company utilizes a comprehensive backup strategy that includes daily increm…"
type textarea "Deel employs static code analysis as part of its security measures. The source …"
type textarea "Our audit log retention policy ensures that all audit logs are retained for a t…"
type textarea "Deel conducts an external web application penetration test annually by a truste…"
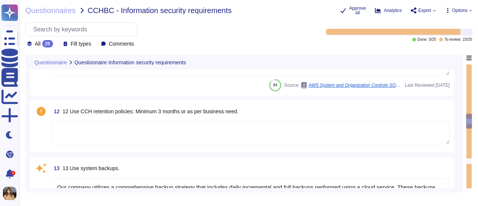
type textarea "We utilize HTTPS with TLS 1.2 encryption for all communications between our cus…"
type textarea "The OBM sends the first message using the template in the resources section."
type textarea "AWS has established an information security framework."
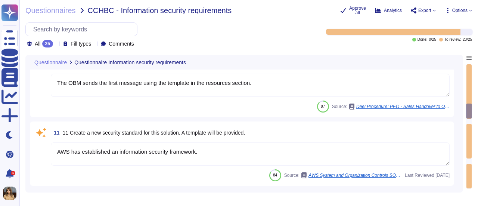
type textarea "Deel employs a comprehensive approach to protect against DDoS attacks, utilizin…"
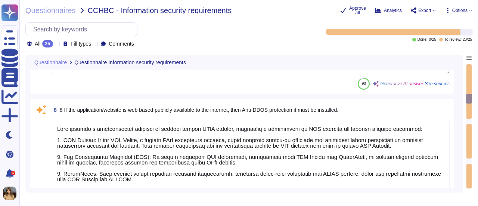
type textarea "Data at rest is encrypted using AES-256, while data in transit is encrypted usi…"
type textarea "Deel ensures that all API traffic is encrypted using HTTPS with TLS 1.2, safegu…"
type textarea "The company has enabled a web application firewall as part of its network secur…"
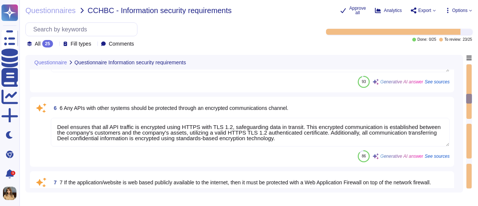
scroll to position [199, 0]
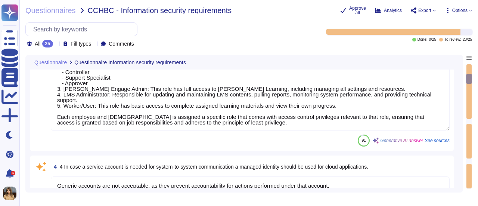
type textarea "Deel supports Single Sign-On (SSO) through Microsoft Azure AD, which is compati…"
type textarea "All of the methods ultimately rely on public APIs and follow standard AWS authe…"
type textarea "Deel has defined various user roles according to the positions and activities w…"
type textarea "Generic accounts are not acceptable, as they prevent accountability for actions…"
click at [427, 9] on span "Export" at bounding box center [425, 10] width 13 height 4
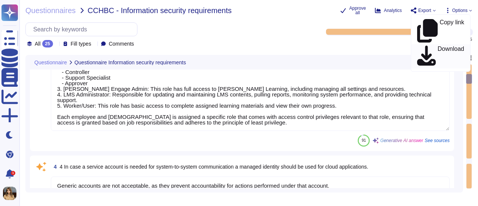
click at [438, 46] on p "Download" at bounding box center [451, 56] width 27 height 21
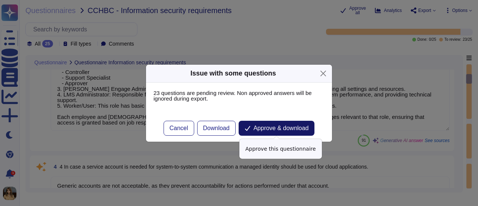
click at [300, 130] on span "Approve & download" at bounding box center [281, 128] width 55 height 6
